Goal: Task Accomplishment & Management: Manage account settings

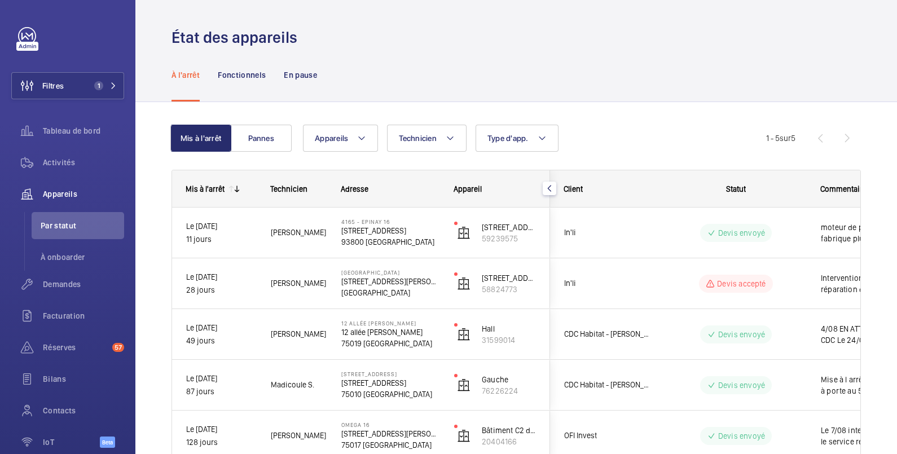
scroll to position [72, 0]
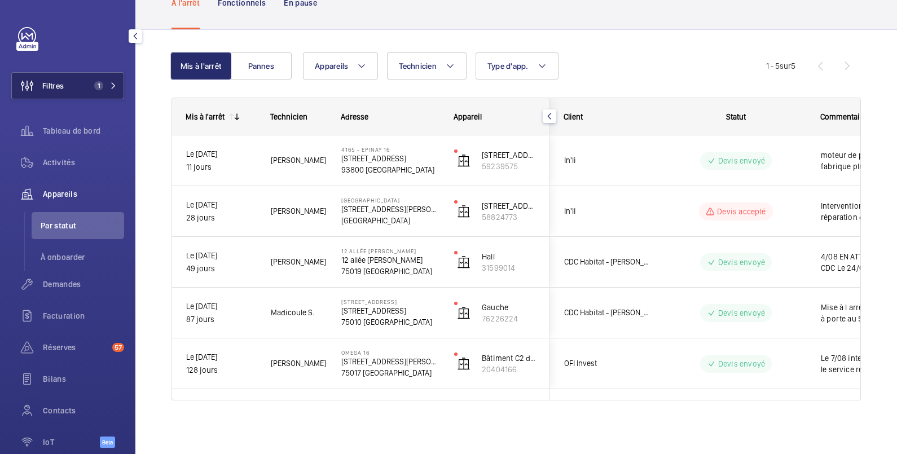
click at [75, 87] on button "Filtres 1" at bounding box center [67, 85] width 113 height 27
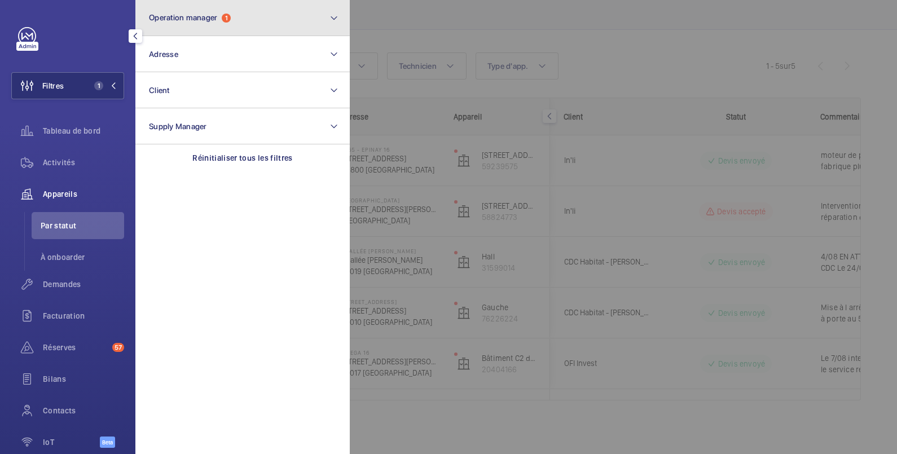
click at [194, 21] on span "Operation manager" at bounding box center [183, 17] width 68 height 9
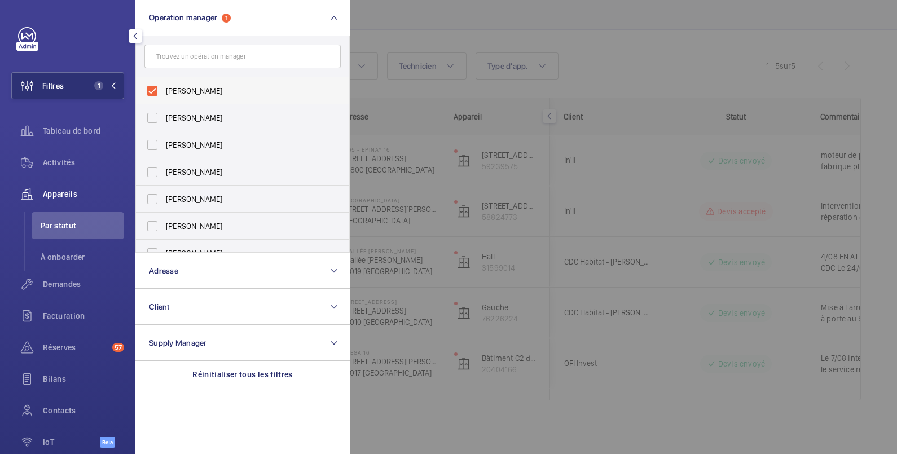
click at [189, 85] on span "[PERSON_NAME]" at bounding box center [243, 90] width 155 height 11
click at [164, 85] on input "[PERSON_NAME]" at bounding box center [152, 91] width 23 height 23
checkbox input "false"
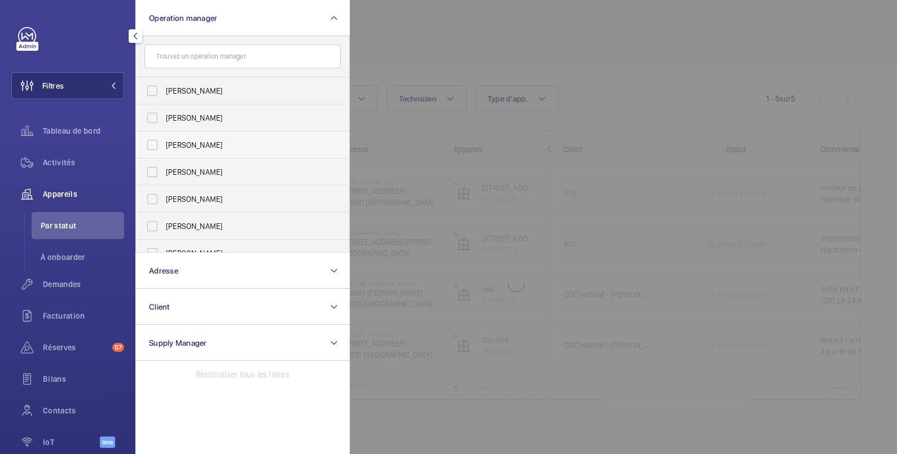
click at [195, 140] on span "[PERSON_NAME]" at bounding box center [243, 144] width 155 height 11
click at [164, 140] on input "[PERSON_NAME]" at bounding box center [152, 145] width 23 height 23
checkbox input "true"
click at [430, 31] on div at bounding box center [798, 227] width 897 height 454
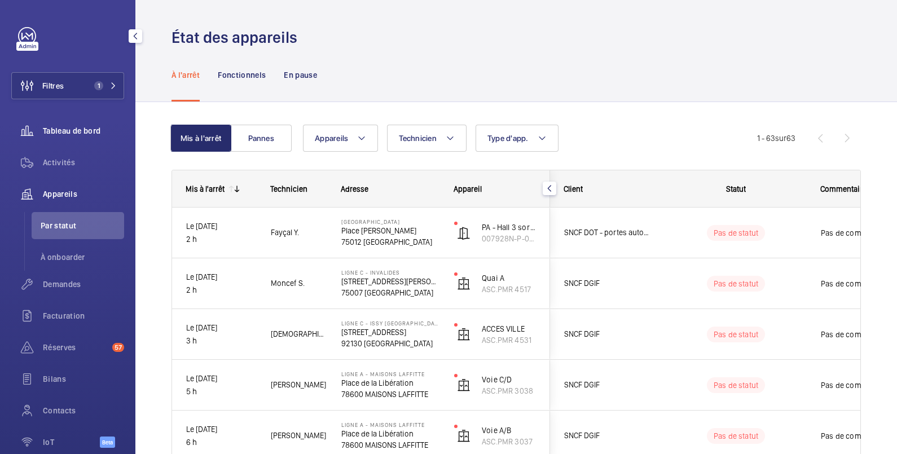
click at [68, 128] on span "Tableau de bord" at bounding box center [83, 130] width 81 height 11
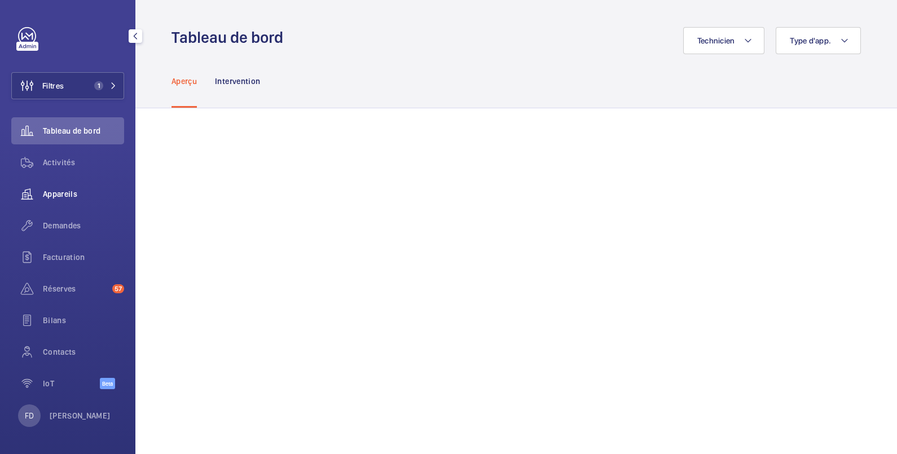
click at [68, 195] on span "Appareils" at bounding box center [83, 193] width 81 height 11
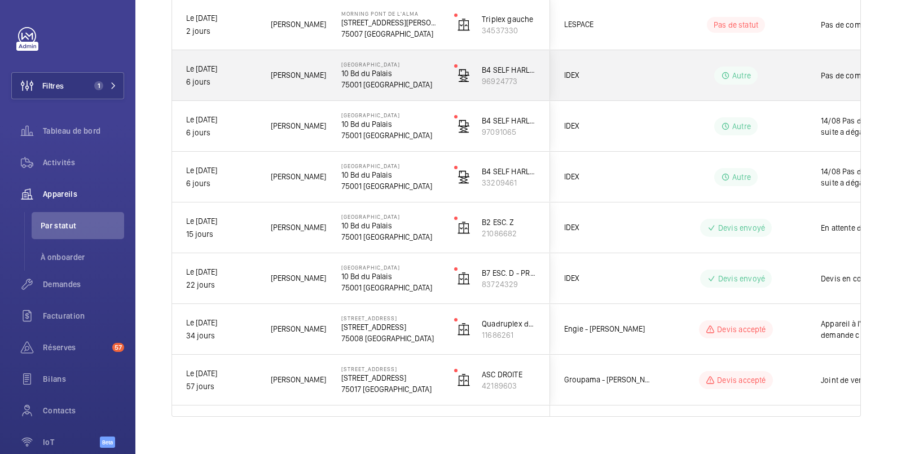
scroll to position [275, 0]
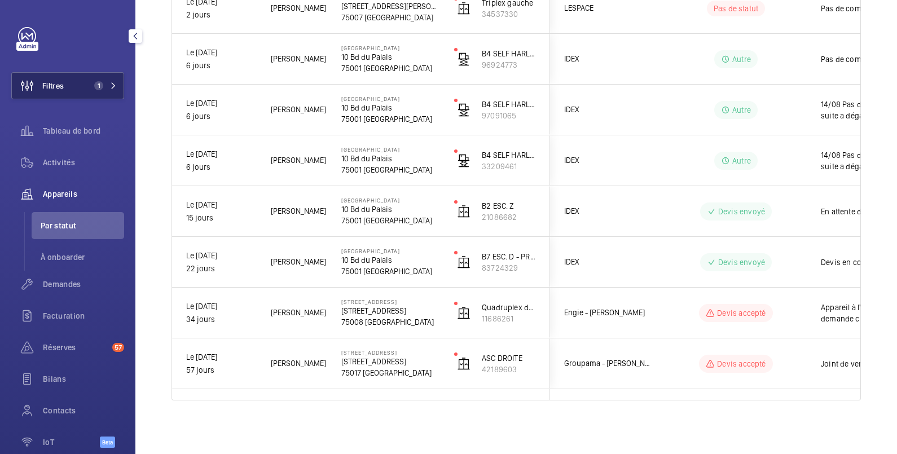
click at [75, 80] on button "Filtres 1" at bounding box center [67, 85] width 113 height 27
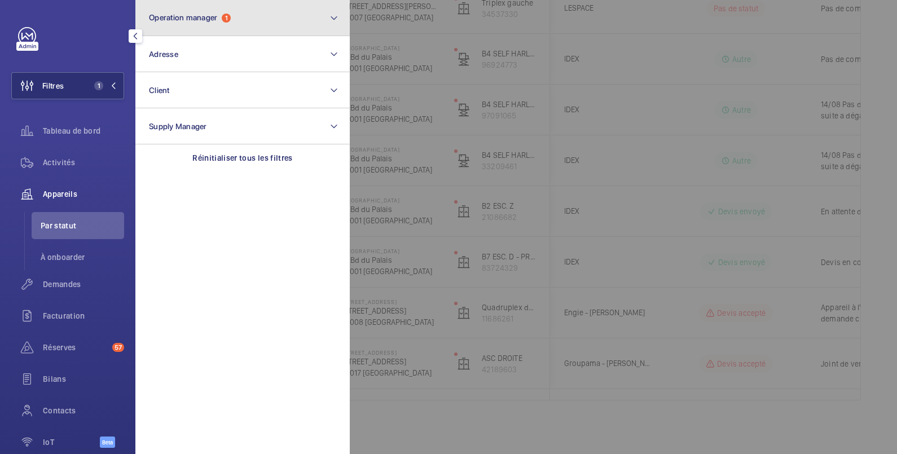
click at [180, 16] on span "Operation manager" at bounding box center [183, 17] width 68 height 9
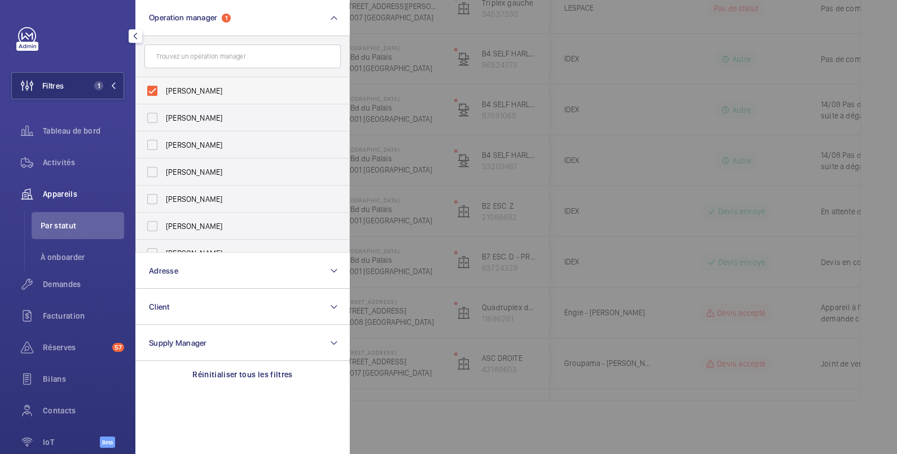
click at [174, 85] on span "[PERSON_NAME]" at bounding box center [243, 90] width 155 height 11
click at [164, 85] on input "[PERSON_NAME]" at bounding box center [152, 91] width 23 height 23
checkbox input "false"
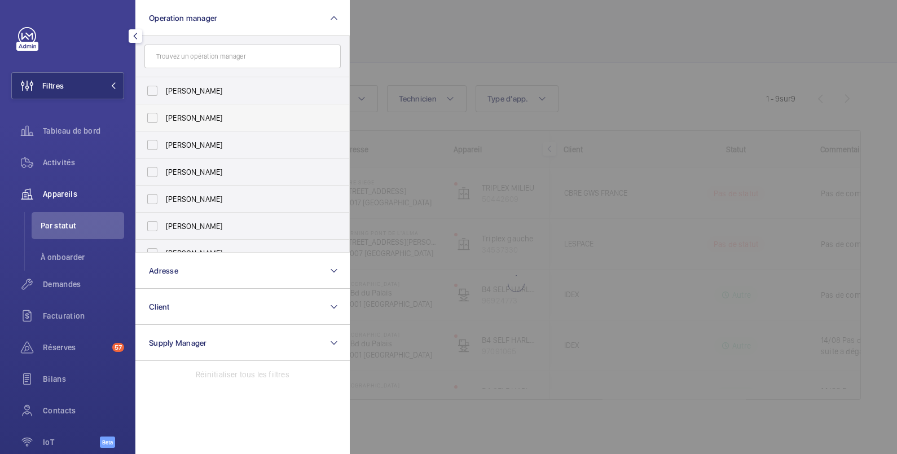
click at [172, 111] on label "[PERSON_NAME]" at bounding box center [234, 117] width 196 height 27
click at [164, 111] on input "[PERSON_NAME]" at bounding box center [152, 118] width 23 height 23
checkbox input "true"
drag, startPoint x: 448, startPoint y: 40, endPoint x: 438, endPoint y: 3, distance: 38.7
click at [448, 34] on div at bounding box center [798, 227] width 897 height 454
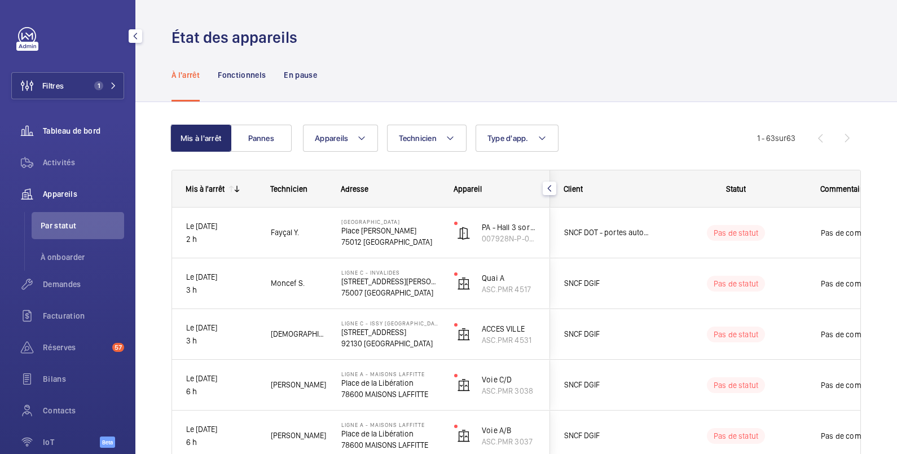
click at [82, 130] on span "Tableau de bord" at bounding box center [83, 130] width 81 height 11
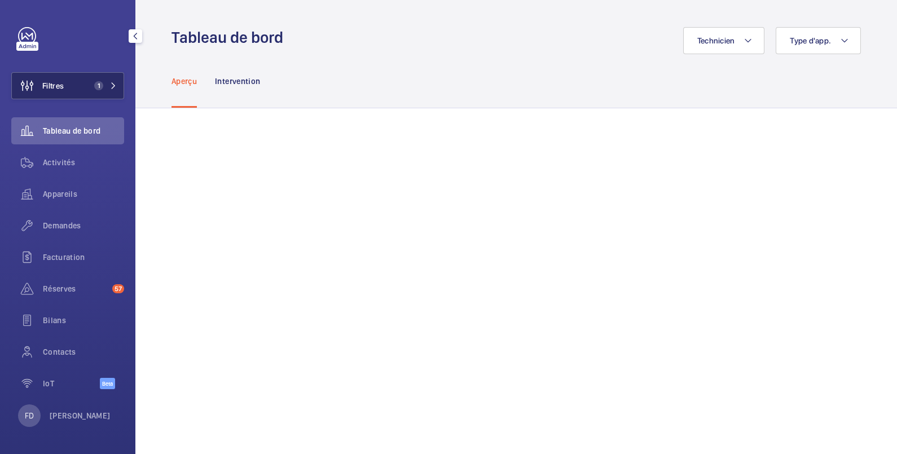
click at [85, 87] on button "Filtres 1" at bounding box center [67, 85] width 113 height 27
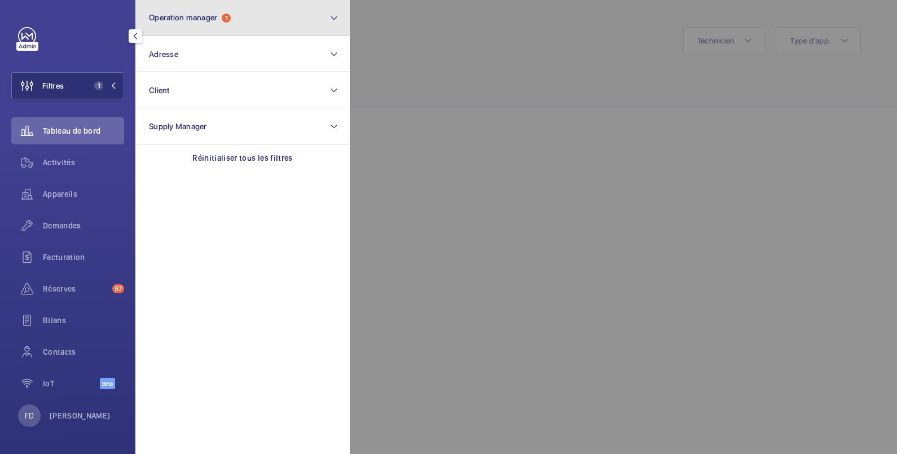
click at [201, 22] on span "Operation manager 1" at bounding box center [190, 18] width 82 height 10
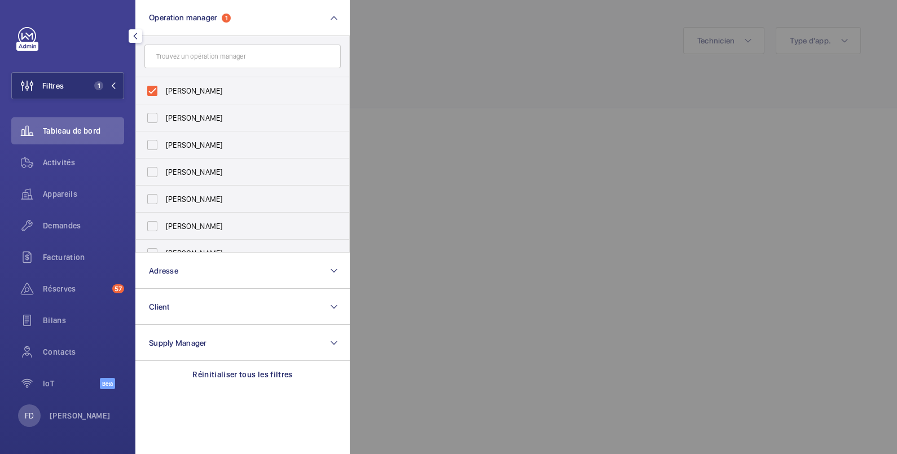
click at [420, 42] on div at bounding box center [798, 227] width 897 height 454
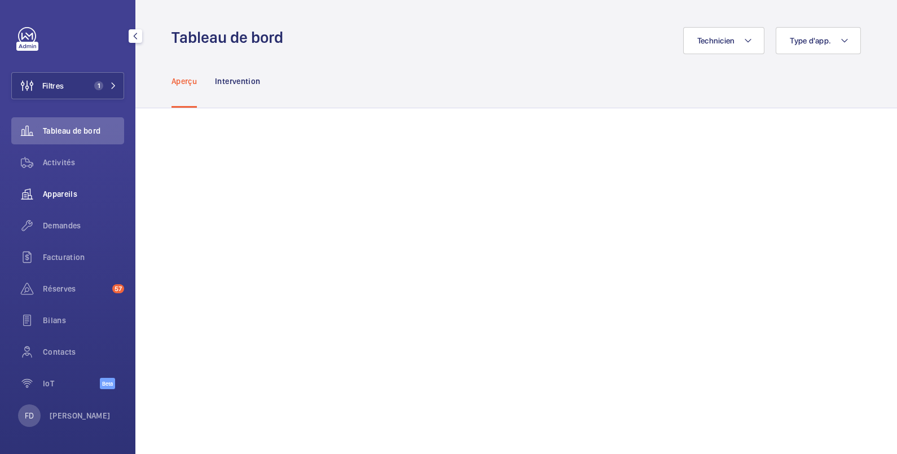
click at [54, 191] on span "Appareils" at bounding box center [83, 193] width 81 height 11
